Goal: Task Accomplishment & Management: Manage account settings

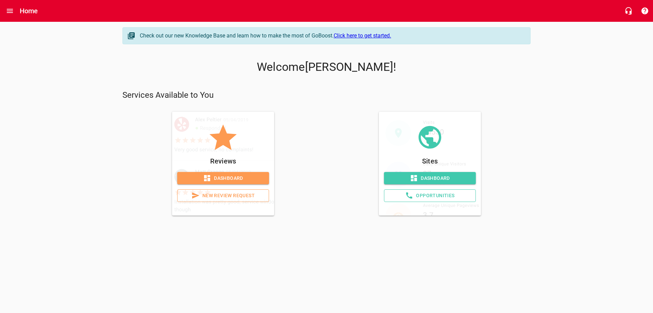
click at [221, 180] on span "Dashboard" at bounding box center [223, 178] width 81 height 9
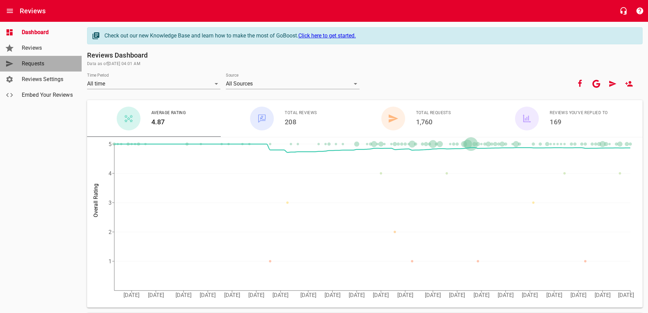
click at [40, 64] on span "Requests" at bounding box center [48, 64] width 52 height 8
